Goal: Task Accomplishment & Management: Manage account settings

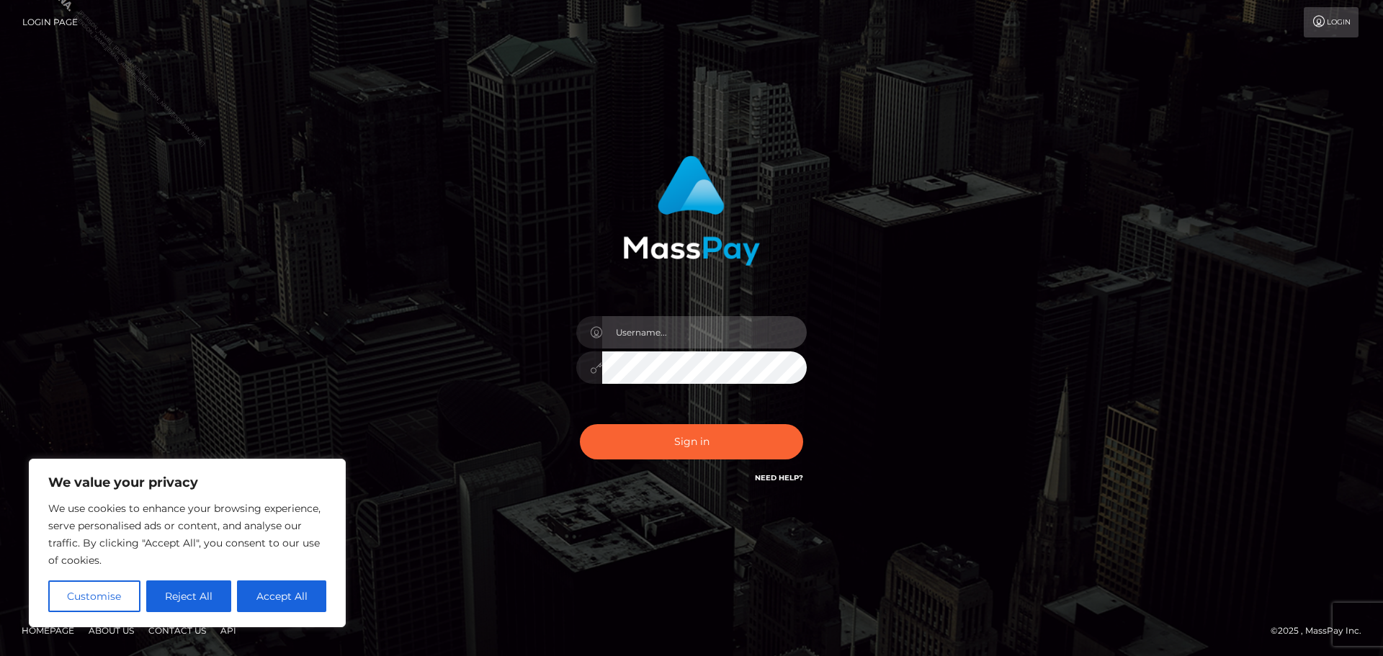
click at [667, 318] on input "text" at bounding box center [704, 332] width 205 height 32
drag, startPoint x: 640, startPoint y: 321, endPoint x: 647, endPoint y: 326, distance: 8.4
click at [640, 321] on input "text" at bounding box center [704, 332] width 205 height 32
type input "[PERSON_NAME].Silversocial"
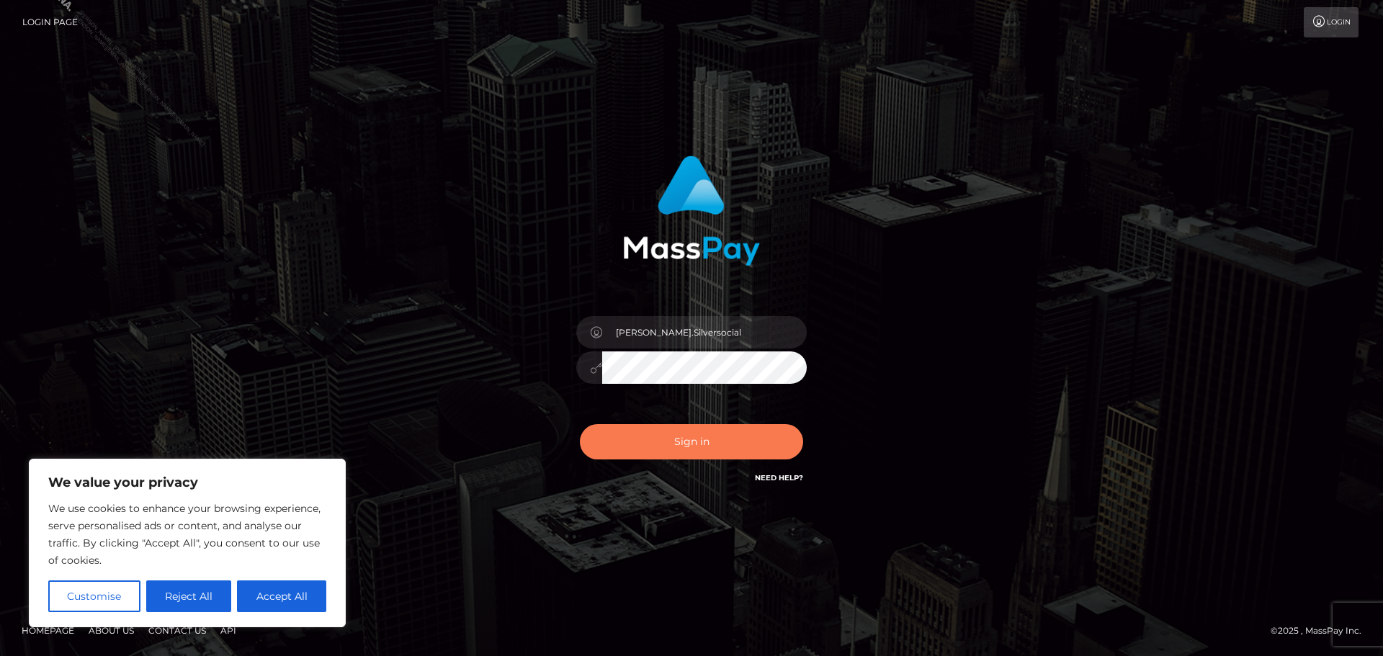
click at [712, 450] on button "Sign in" at bounding box center [691, 441] width 223 height 35
click at [1054, 340] on div "[PERSON_NAME].Silversocial Sign in" at bounding box center [691, 328] width 821 height 367
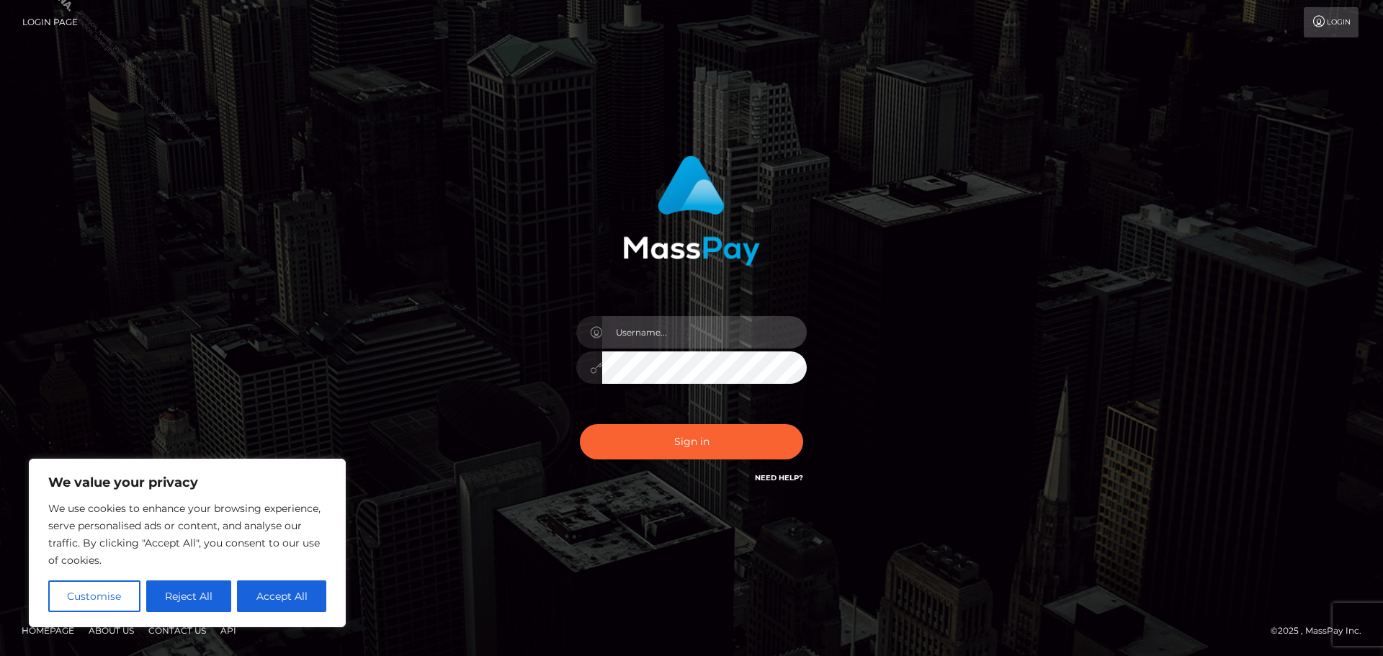
click at [698, 325] on input "text" at bounding box center [704, 332] width 205 height 32
type input "Philip.Silversocial"
click at [580, 424] on button "Sign in" at bounding box center [691, 441] width 223 height 35
click at [964, 269] on div "[PERSON_NAME].Silversocial Sign in" at bounding box center [691, 328] width 821 height 367
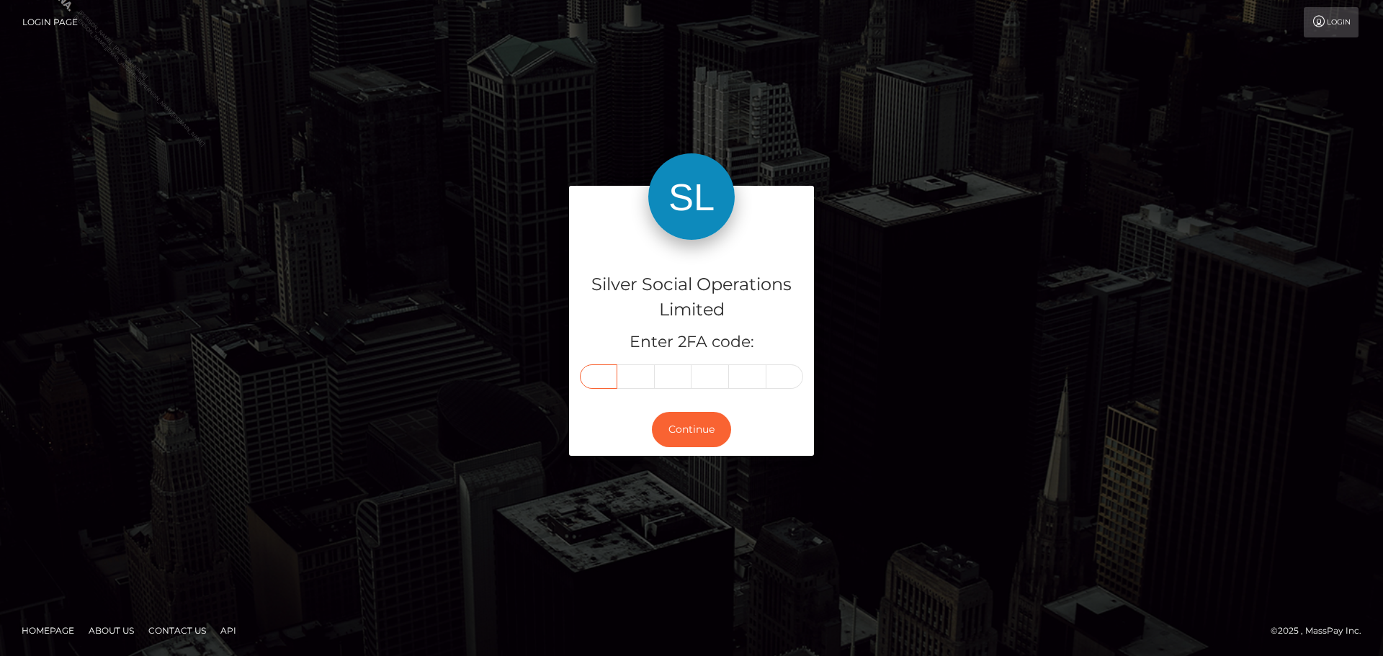
click at [607, 377] on input "text" at bounding box center [598, 376] width 37 height 24
type input "6"
type input "9"
type input "0"
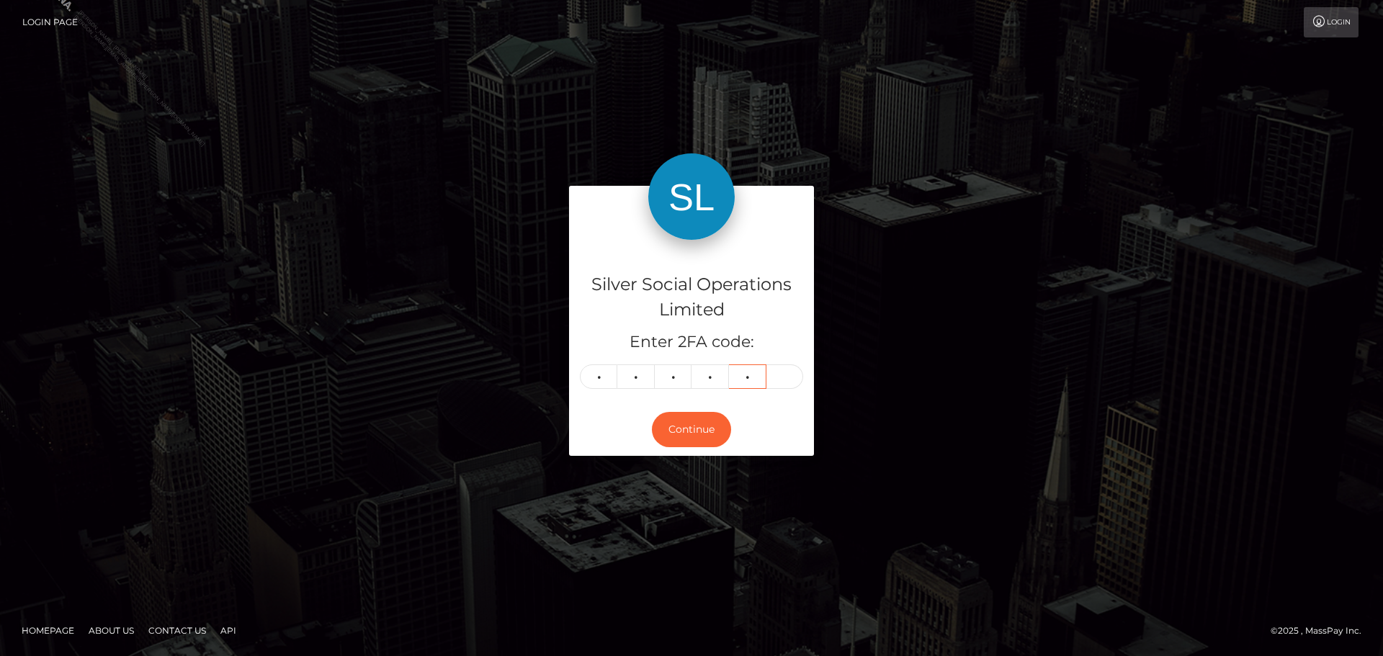
type input "9"
type input "3"
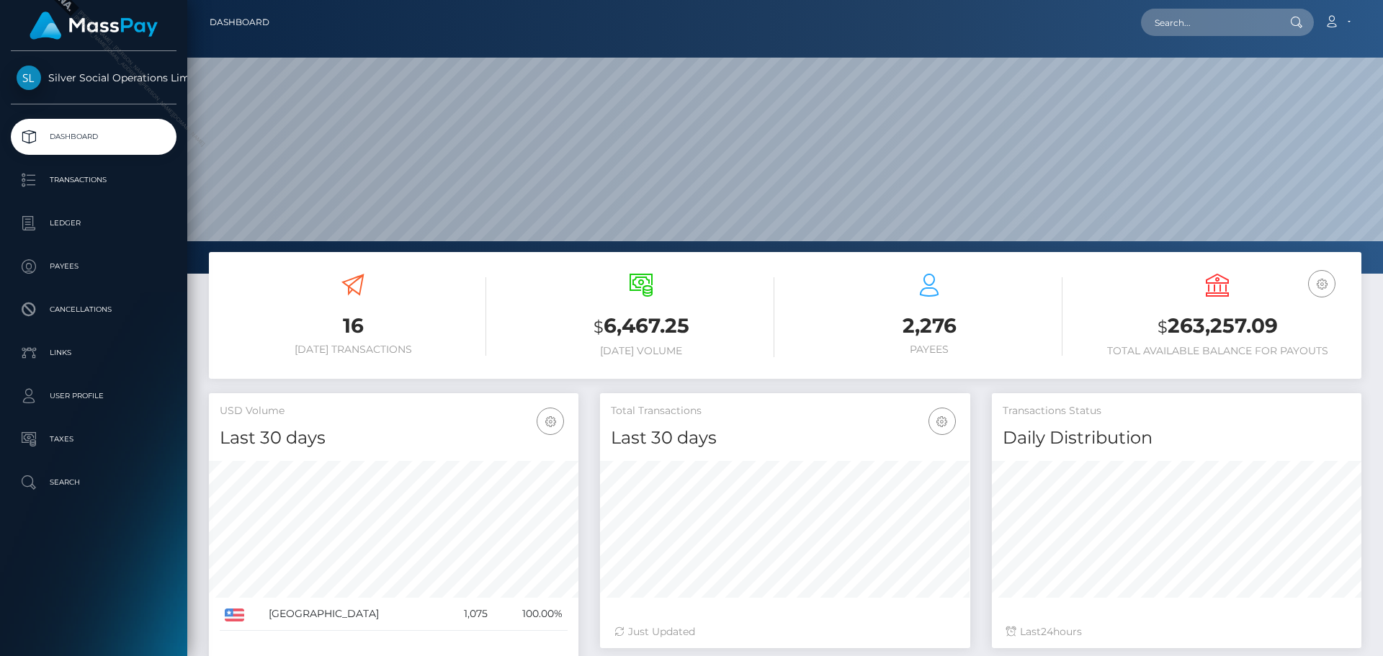
scroll to position [256, 370]
drag, startPoint x: 1282, startPoint y: 324, endPoint x: 1168, endPoint y: 331, distance: 114.0
click at [1168, 331] on h3 "$ 263,257.09" at bounding box center [1217, 327] width 267 height 30
copy h3 "263,257.09"
